Goal: Transaction & Acquisition: Purchase product/service

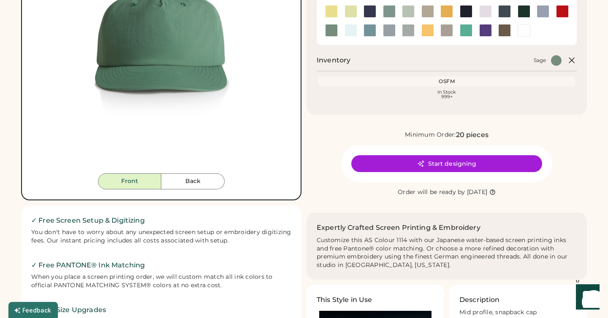
scroll to position [117, 0]
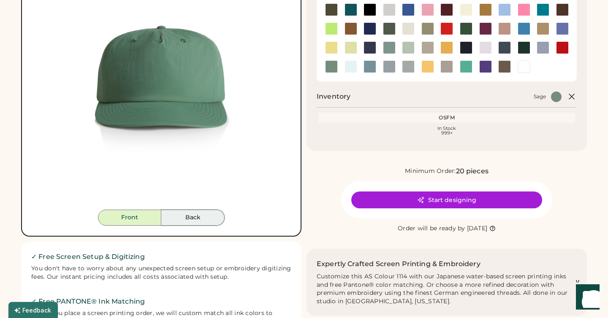
click at [195, 219] on button "Back" at bounding box center [192, 218] width 63 height 16
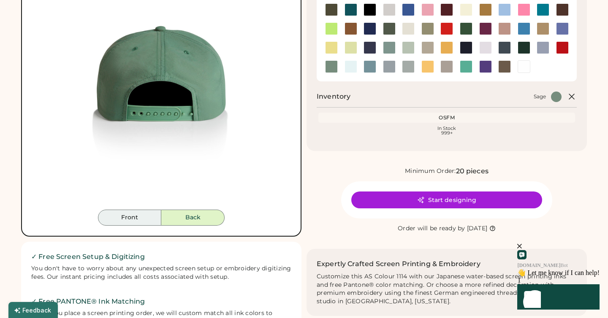
click at [144, 216] on button "Front" at bounding box center [129, 218] width 63 height 16
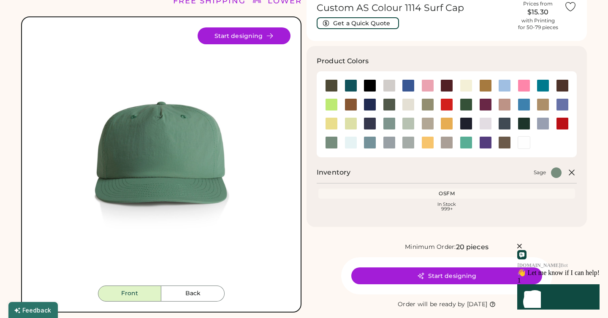
scroll to position [0, 0]
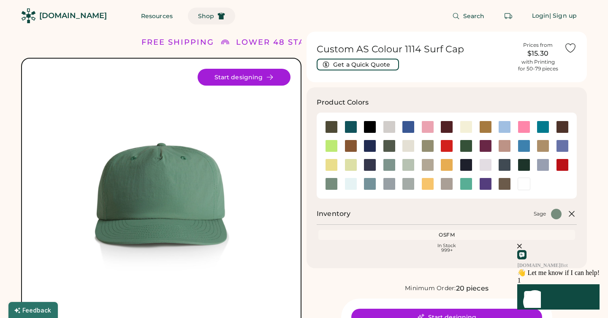
click at [198, 18] on span "Shop" at bounding box center [206, 16] width 16 height 6
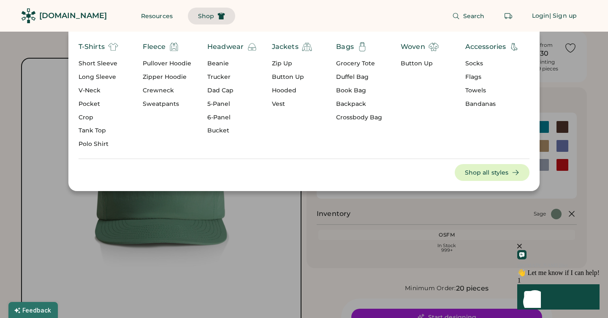
click at [227, 76] on div "Trucker" at bounding box center [232, 77] width 50 height 8
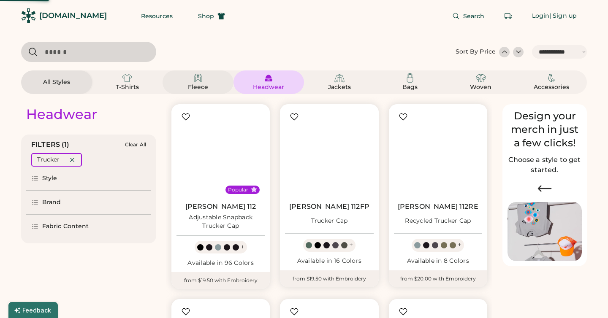
select select "*****"
select select "*"
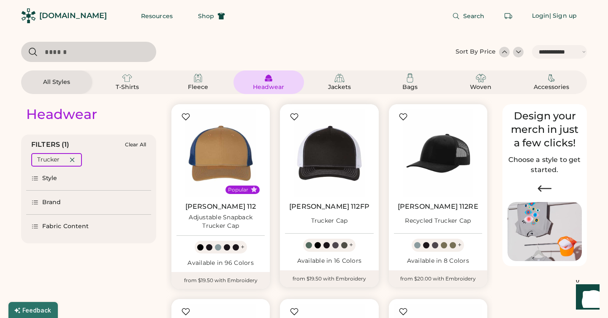
scroll to position [65, 0]
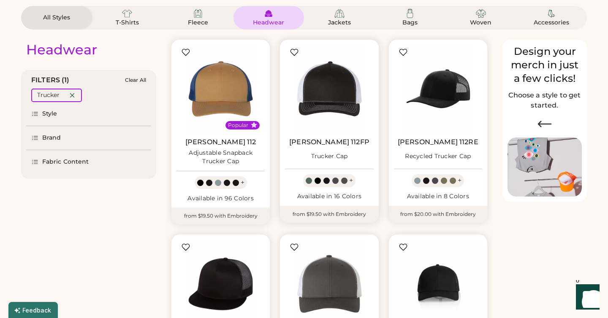
select select "*****"
select select "*"
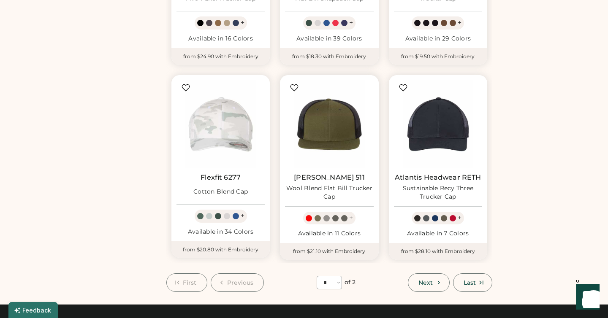
scroll to position [736, 0]
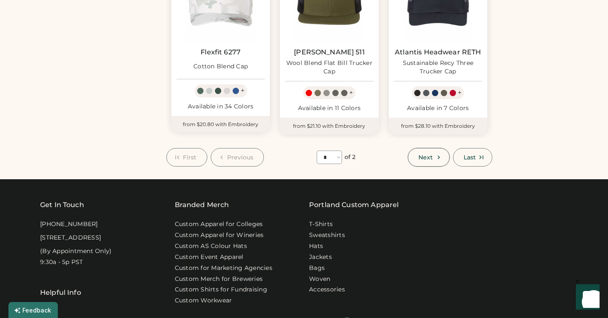
click at [440, 157] on icon at bounding box center [439, 158] width 8 height 8
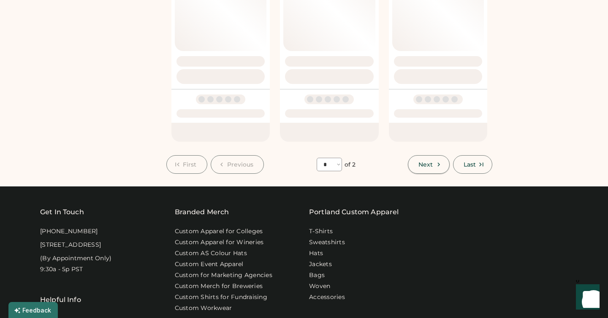
select select "*"
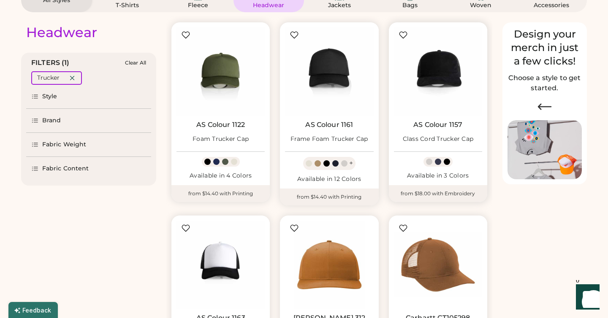
scroll to position [76, 0]
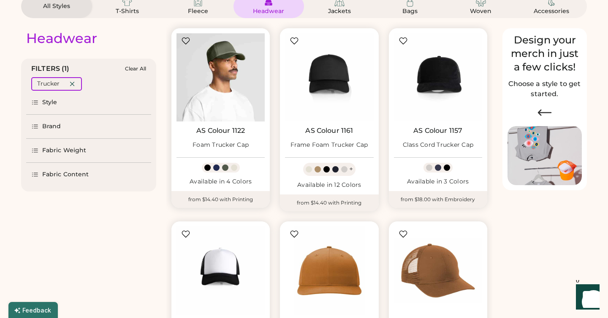
click at [240, 85] on img at bounding box center [220, 77] width 88 height 88
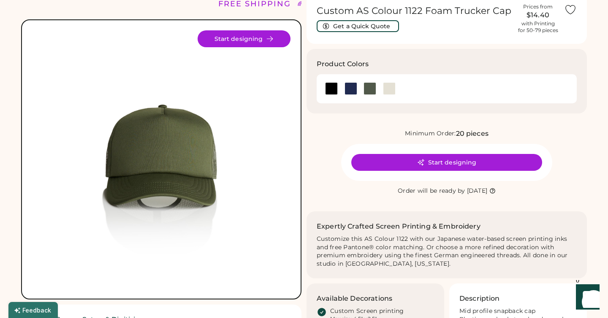
scroll to position [40, 0]
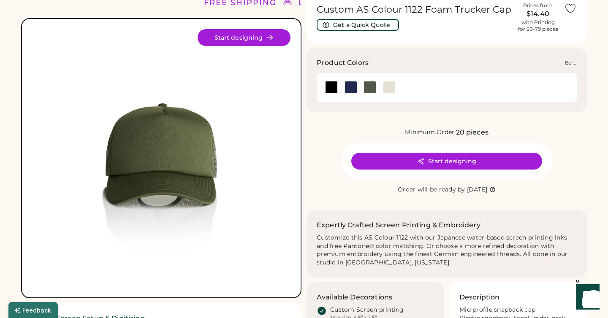
click at [392, 87] on div at bounding box center [389, 87] width 13 height 13
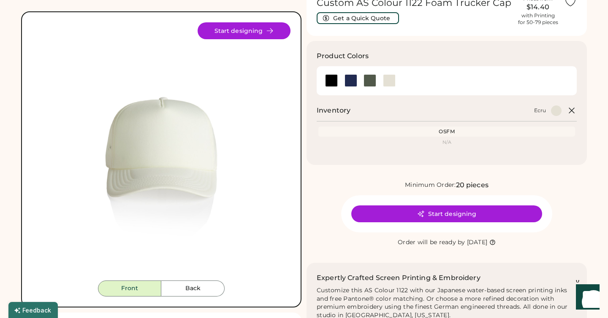
scroll to position [46, 0]
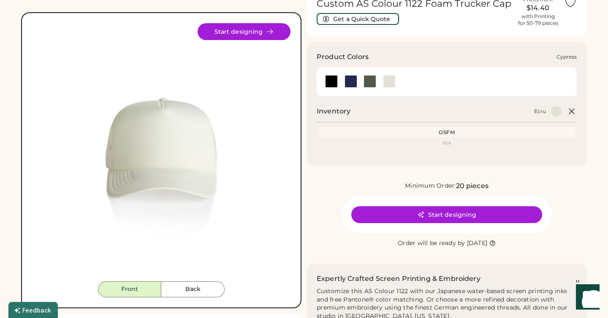
click at [369, 80] on div at bounding box center [369, 81] width 13 height 13
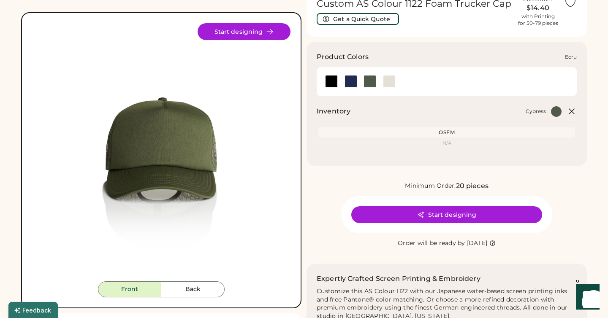
click at [389, 78] on div at bounding box center [389, 81] width 13 height 13
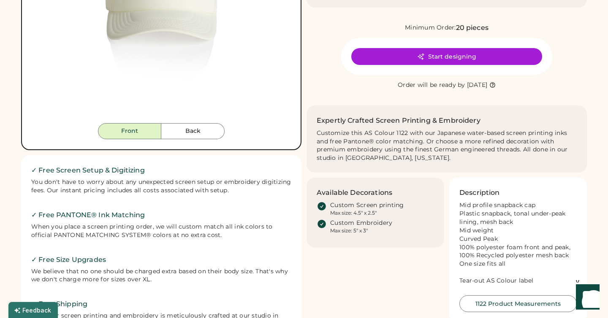
scroll to position [200, 0]
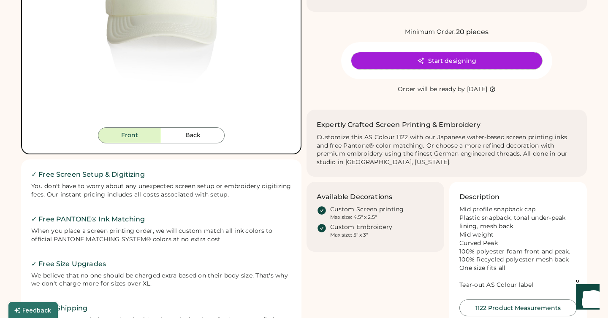
click at [439, 62] on button "Start designing" at bounding box center [446, 60] width 191 height 17
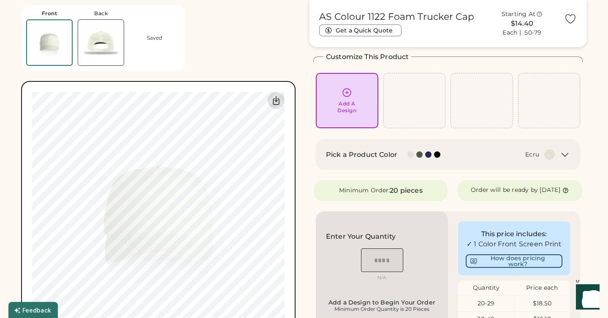
scroll to position [39, 0]
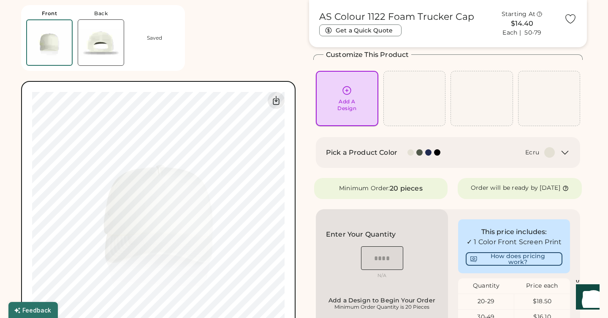
click at [355, 104] on div "Add A Design" at bounding box center [346, 105] width 19 height 14
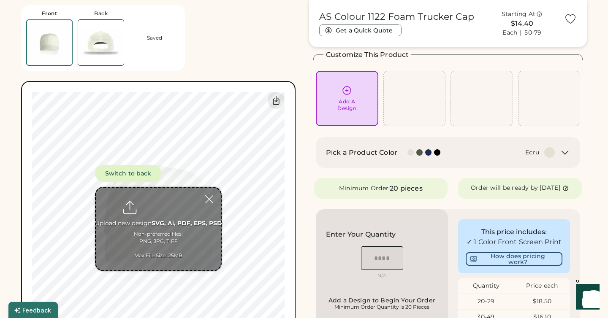
click at [167, 221] on input "file" at bounding box center [158, 229] width 125 height 83
type input "**********"
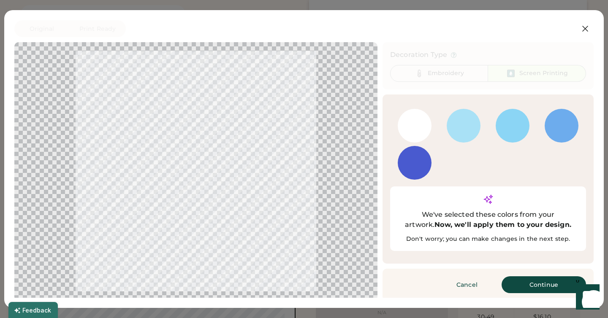
click at [426, 124] on div at bounding box center [415, 126] width 34 height 34
click at [417, 124] on div at bounding box center [415, 126] width 34 height 34
click at [446, 125] on div at bounding box center [463, 125] width 49 height 37
click at [462, 128] on div at bounding box center [464, 126] width 34 height 34
click at [518, 124] on div at bounding box center [512, 126] width 34 height 34
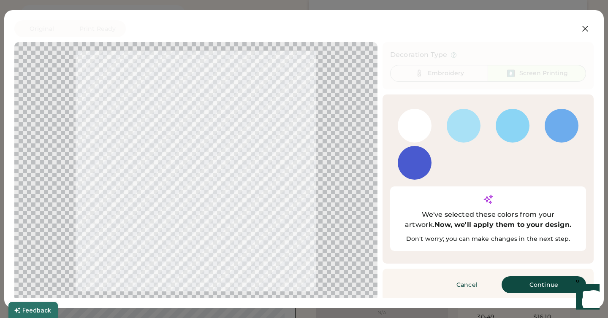
click at [518, 124] on div at bounding box center [512, 126] width 34 height 34
click at [581, 132] on div at bounding box center [561, 125] width 49 height 37
click at [460, 76] on div "Embroidery" at bounding box center [446, 73] width 36 height 8
click at [568, 124] on div at bounding box center [561, 126] width 34 height 34
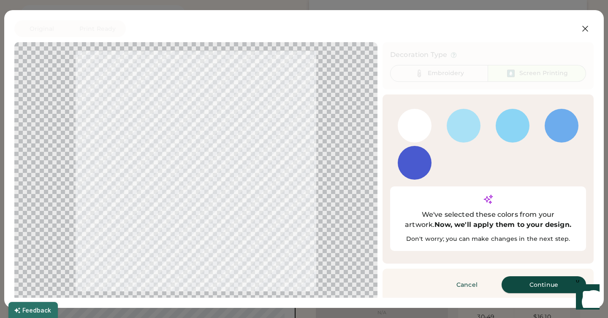
click at [554, 276] on button "Continue" at bounding box center [543, 284] width 84 height 17
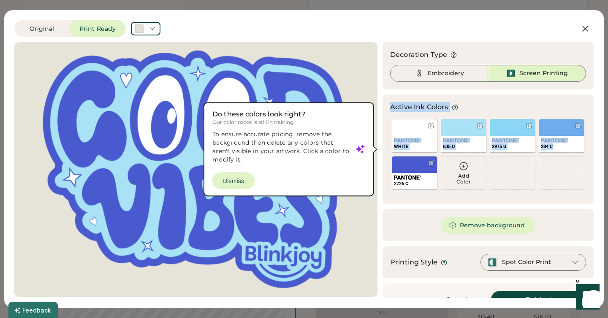
click at [240, 182] on div at bounding box center [196, 170] width 348 height 240
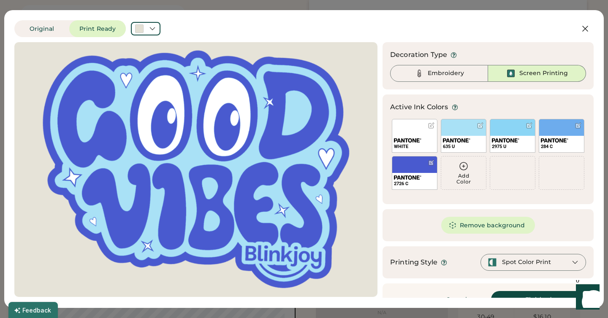
scroll to position [0, 0]
click at [292, 112] on div at bounding box center [196, 170] width 348 height 240
click at [470, 72] on div "Embroidery" at bounding box center [439, 73] width 98 height 17
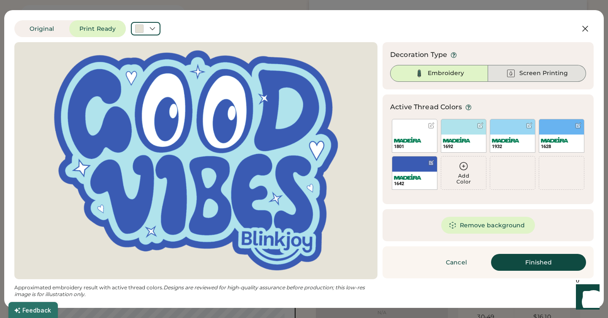
click at [529, 70] on div "Screen Printing" at bounding box center [543, 73] width 49 height 8
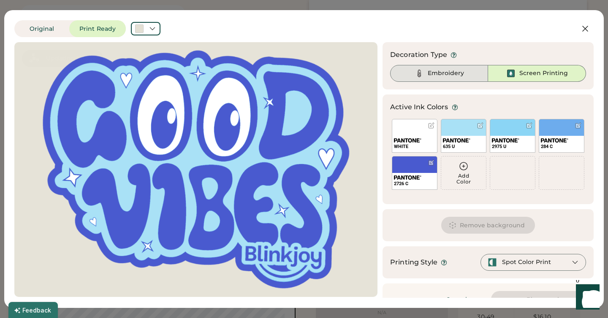
scroll to position [18, 0]
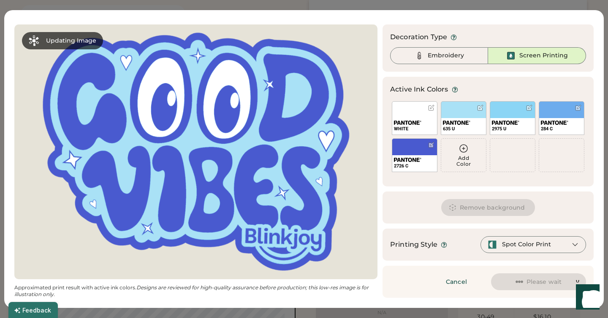
click at [545, 242] on div "Spot Color Print" at bounding box center [526, 245] width 49 height 8
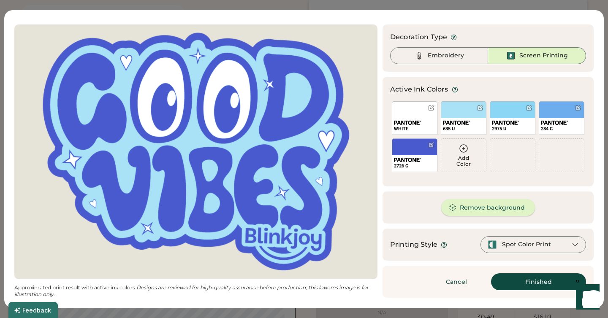
click at [504, 209] on button "Remove background" at bounding box center [488, 207] width 94 height 17
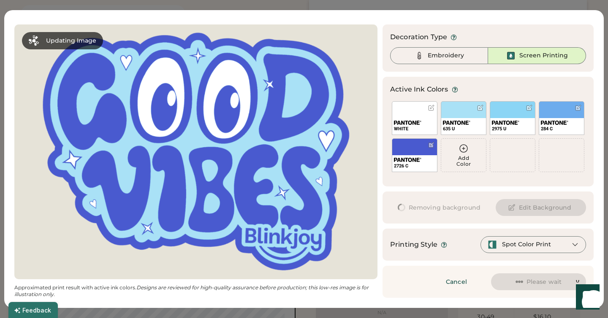
scroll to position [0, 0]
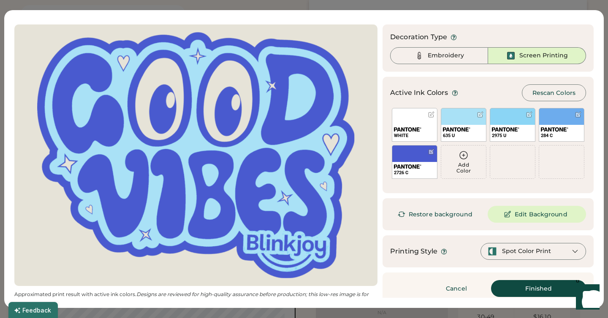
click at [510, 248] on div "Spot Color Print" at bounding box center [526, 251] width 49 height 8
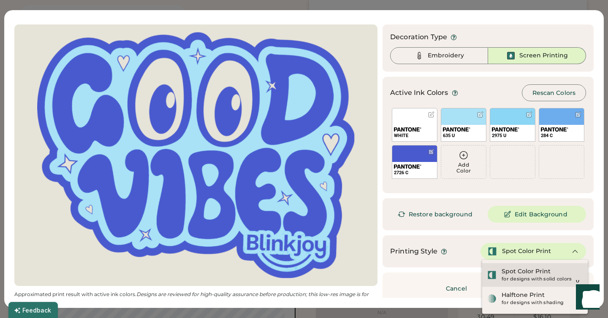
click at [518, 275] on div "Spot Color Print" at bounding box center [525, 272] width 49 height 8
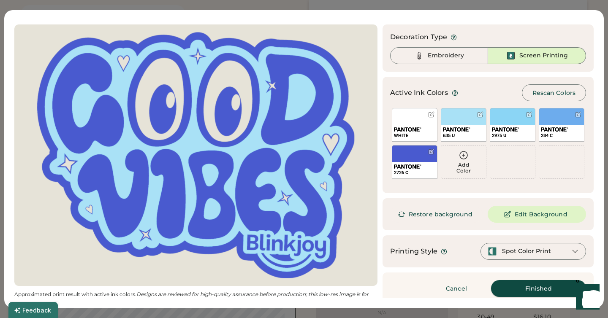
click at [512, 289] on button "Finished" at bounding box center [538, 288] width 95 height 17
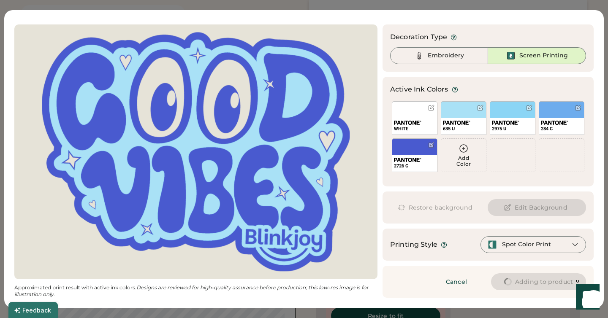
type input "****"
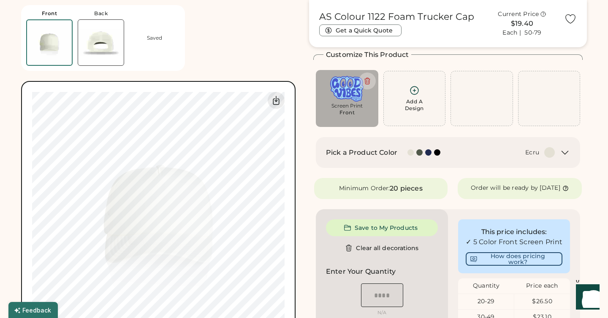
type input "****"
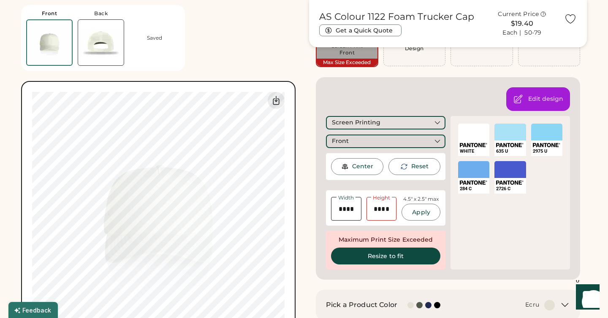
scroll to position [104, 0]
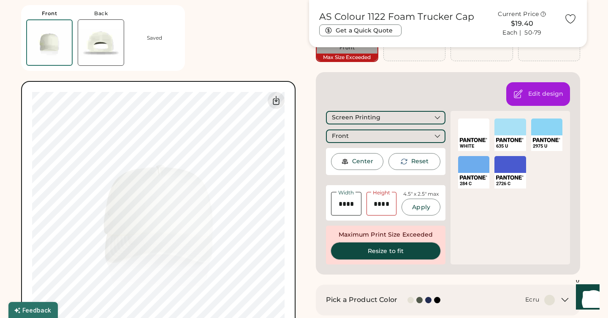
click at [368, 256] on button "Resize to fit" at bounding box center [385, 251] width 109 height 17
type input "****"
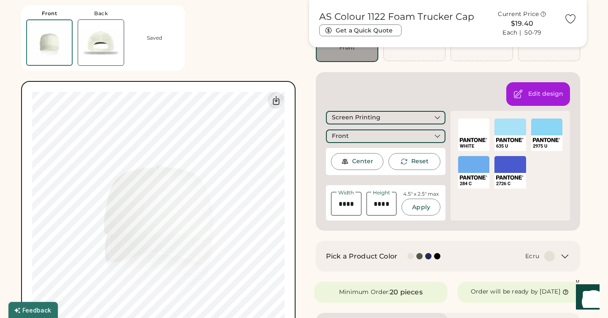
type input "****"
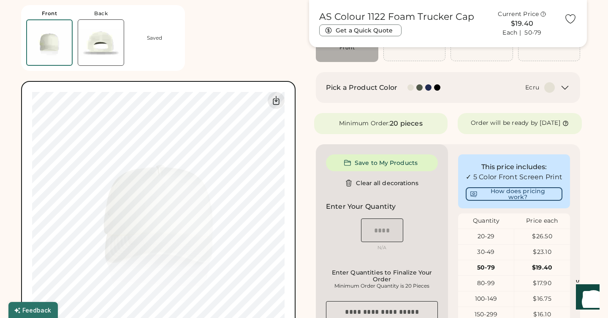
type input "****"
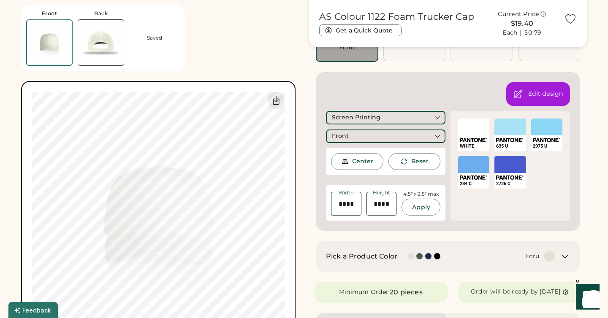
type input "****"
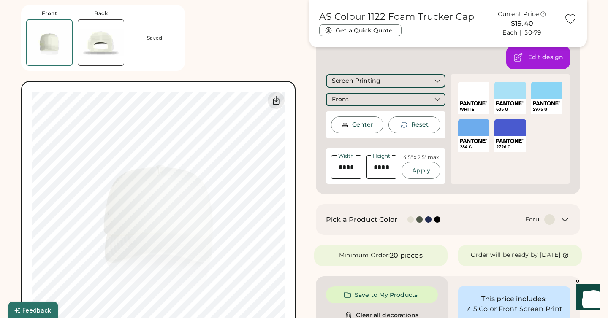
scroll to position [134, 0]
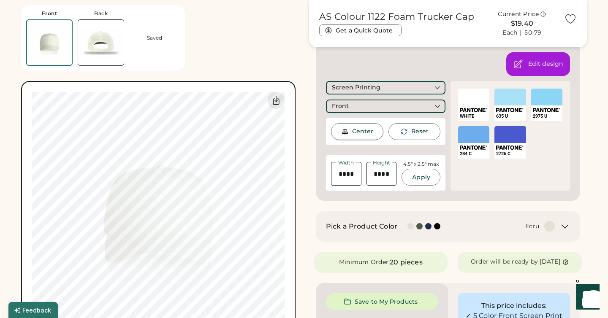
click at [363, 133] on div "Center" at bounding box center [362, 131] width 21 height 8
click at [384, 108] on div "Front" at bounding box center [385, 107] width 119 height 14
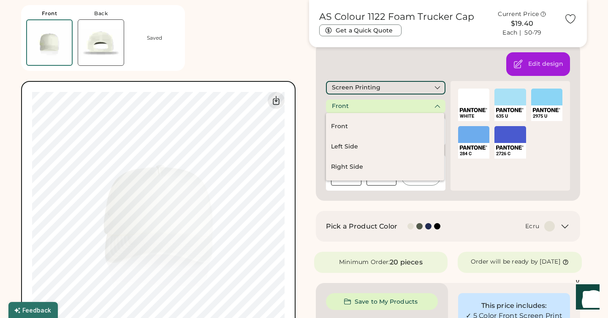
click at [388, 72] on div "Edit design Screen Printing Front Center Reset Width Height 4.5" x 2.5" max App…" at bounding box center [448, 121] width 264 height 159
click at [408, 103] on div "Front" at bounding box center [385, 107] width 119 height 14
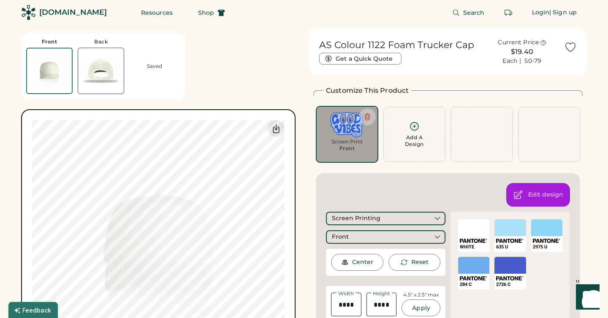
scroll to position [0, 0]
